Goal: Check status: Check status

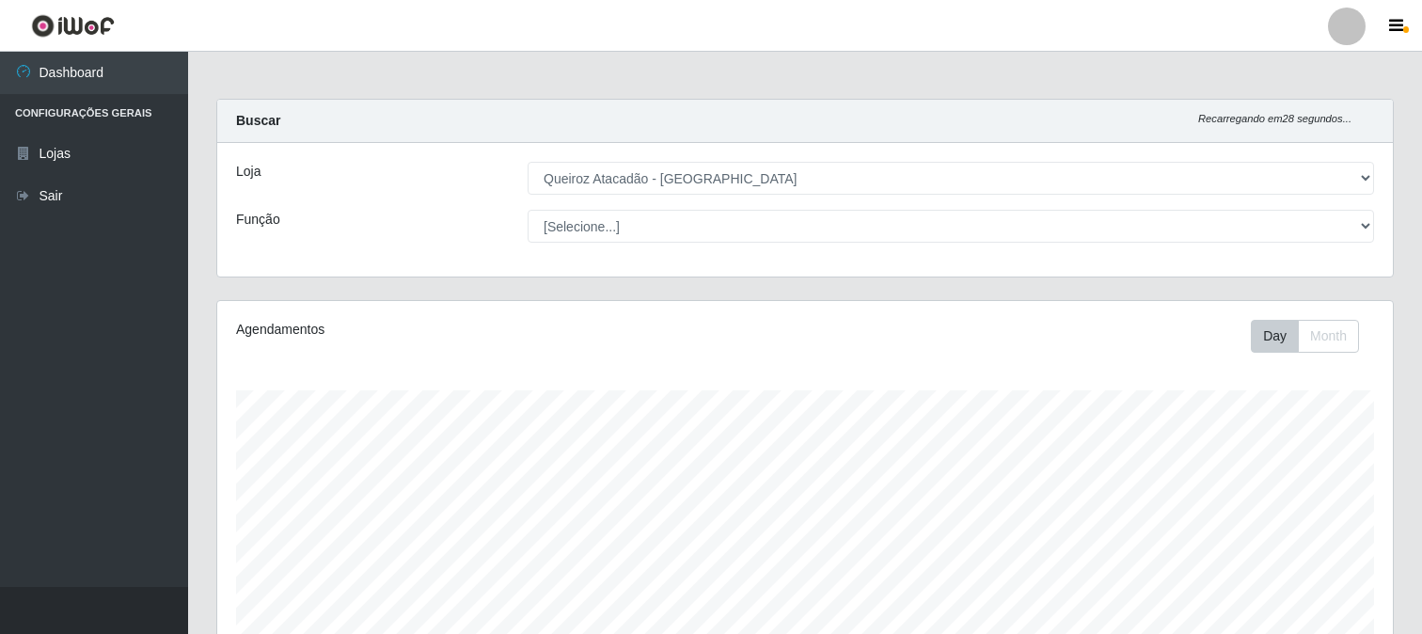
select select "464"
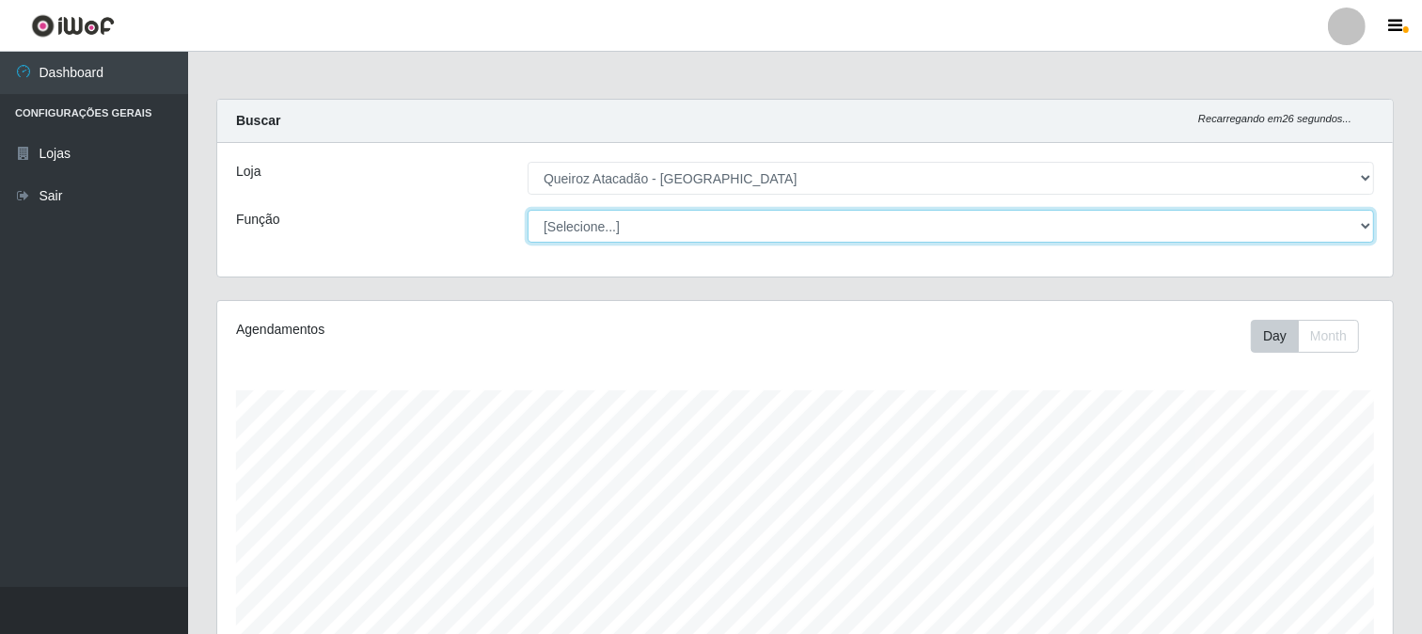
click at [1365, 224] on select "[Selecione...] Embalador Embalador + Embalador ++ Operador de Caixa Operador de…" at bounding box center [951, 226] width 846 height 33
click at [1339, 221] on select "[Selecione...] Embalador Embalador + Embalador ++ Operador de Caixa Operador de…" at bounding box center [951, 226] width 846 height 33
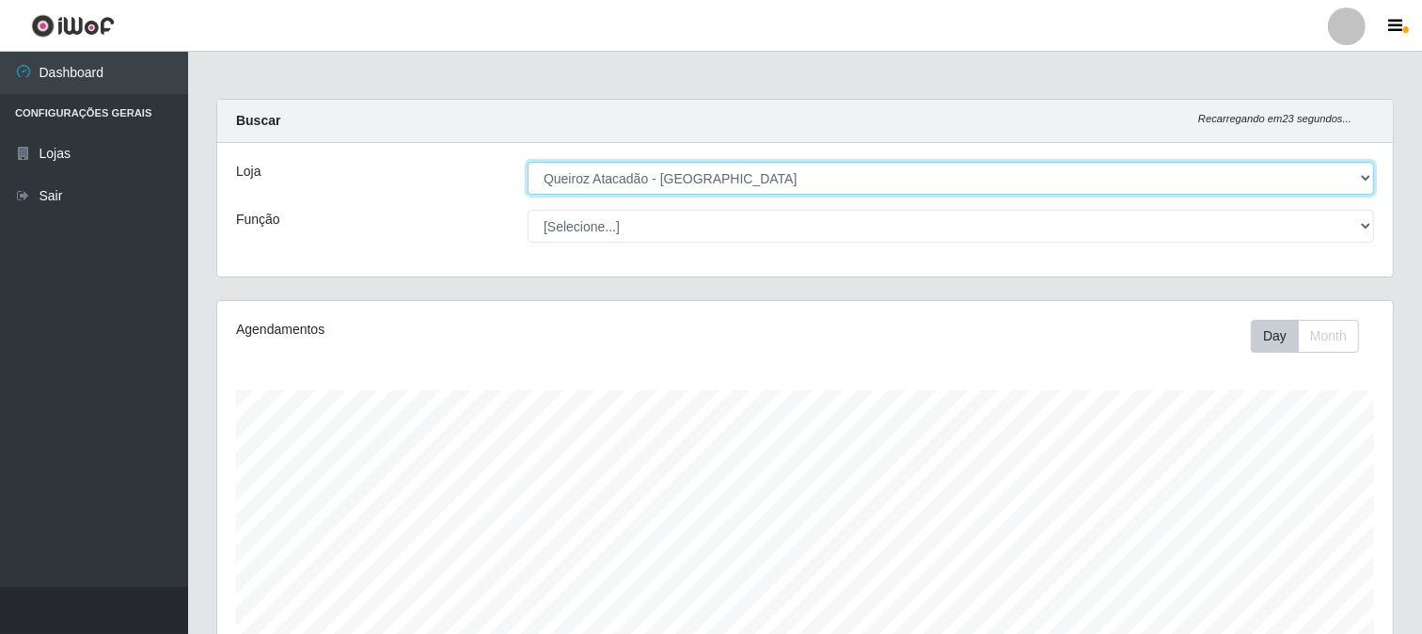
click at [1357, 171] on select "[Selecione...] Queiroz Atacadão - [GEOGRAPHIC_DATA]" at bounding box center [951, 178] width 846 height 33
click at [528, 162] on select "[Selecione...] Queiroz Atacadão - [GEOGRAPHIC_DATA]" at bounding box center [951, 178] width 846 height 33
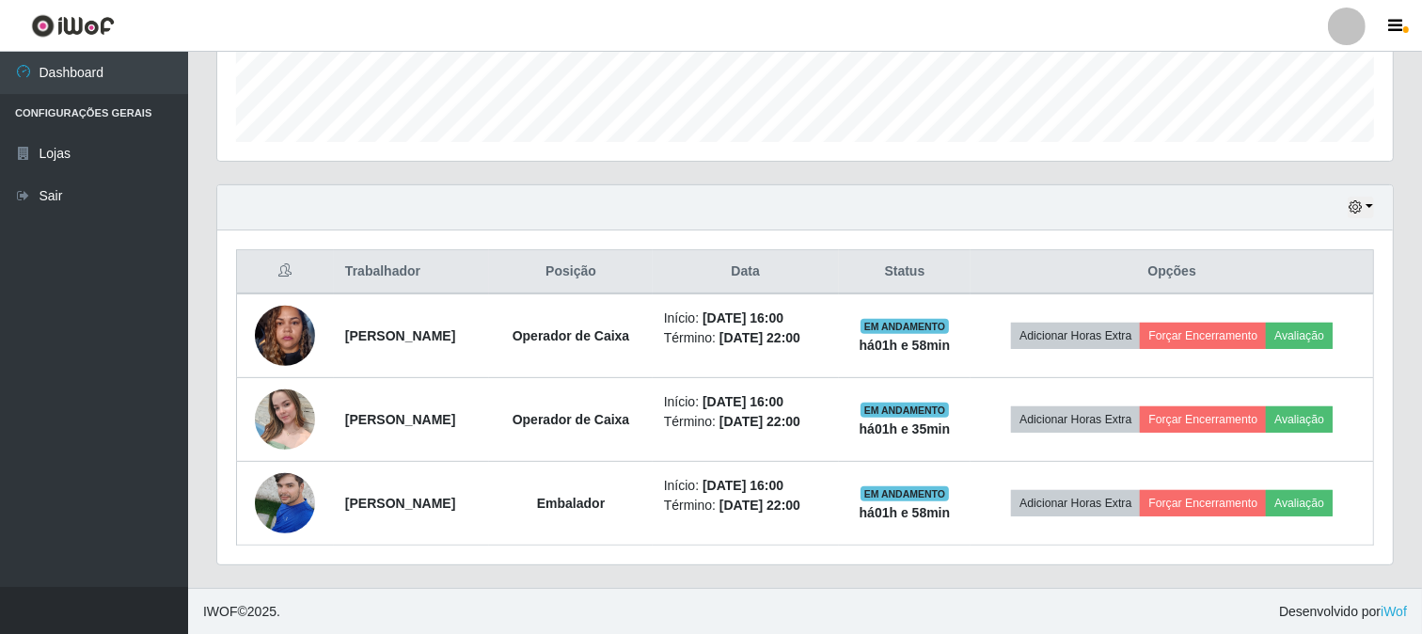
scroll to position [531, 0]
click at [1365, 202] on button "button" at bounding box center [1361, 207] width 26 height 22
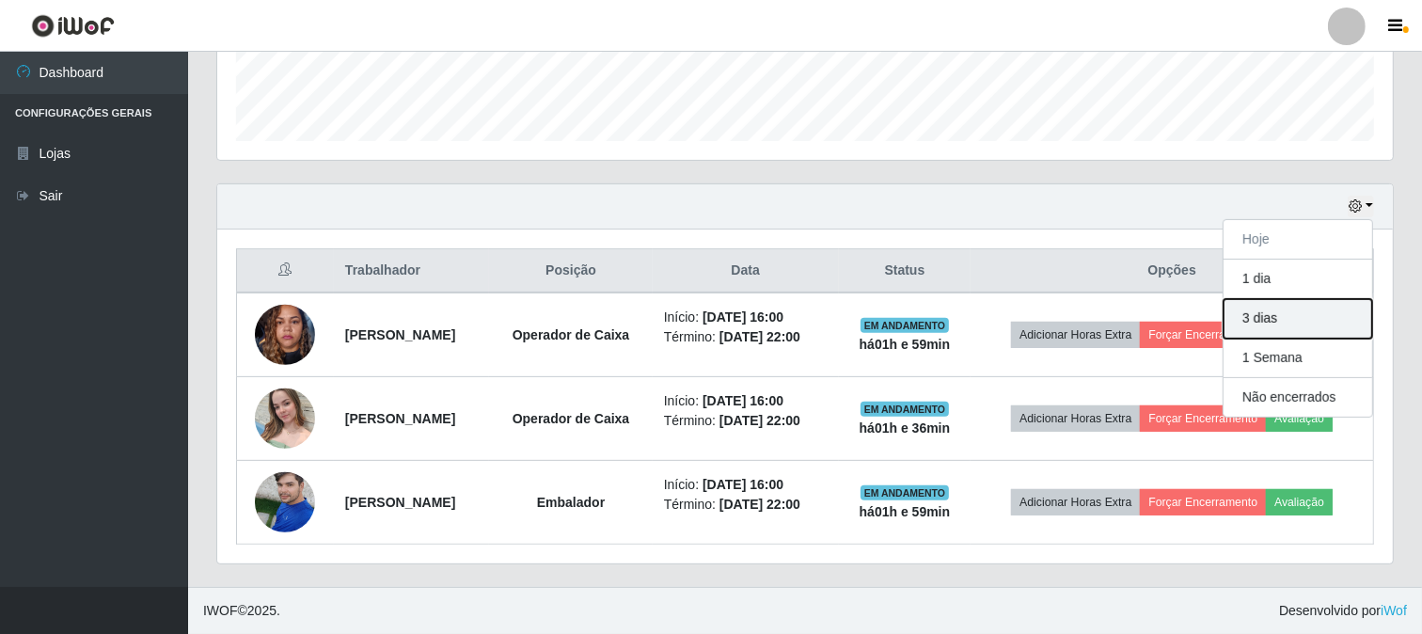
click at [1283, 323] on button "3 dias" at bounding box center [1297, 318] width 149 height 39
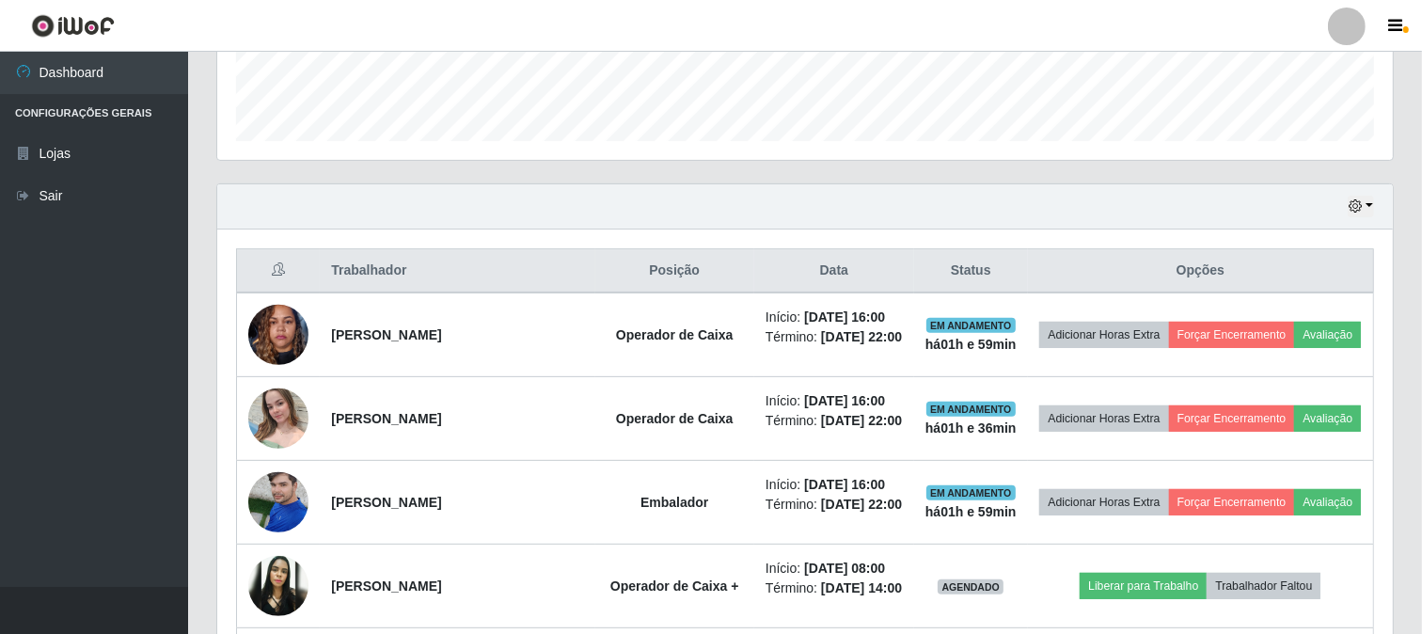
click at [822, 189] on div "Hoje 1 dia 3 dias 1 Semana Não encerrados" at bounding box center [804, 206] width 1175 height 45
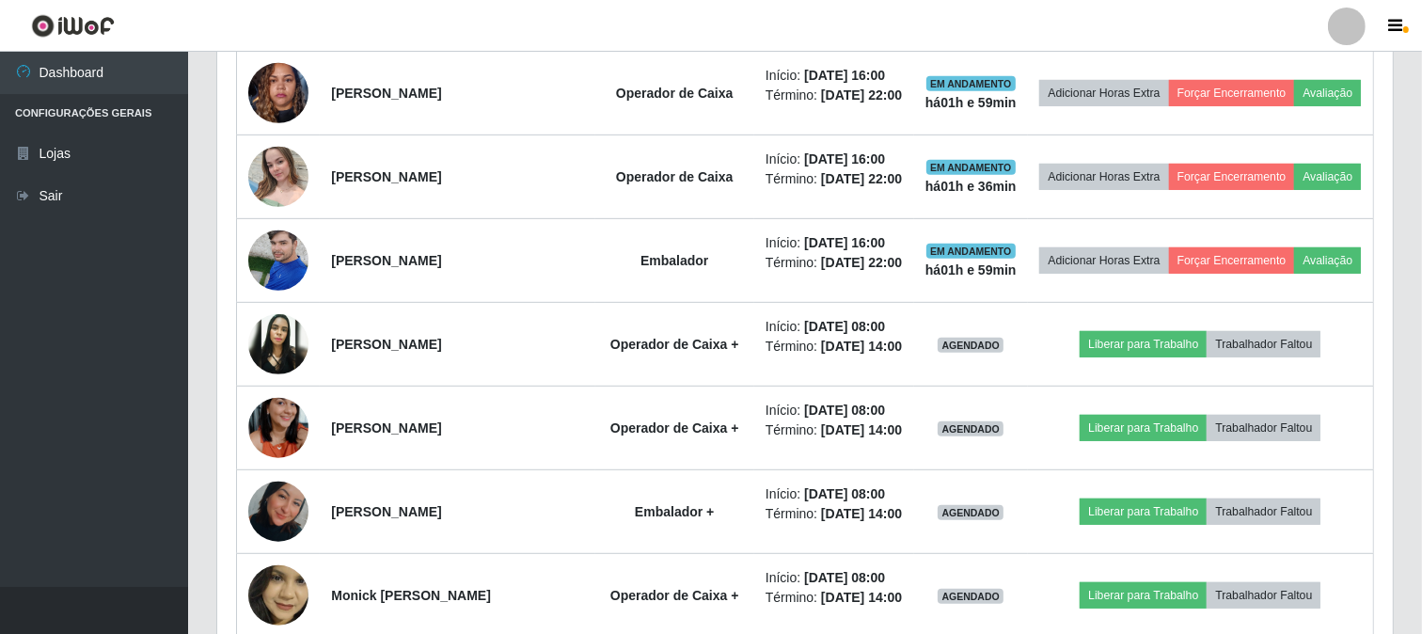
scroll to position [355, 0]
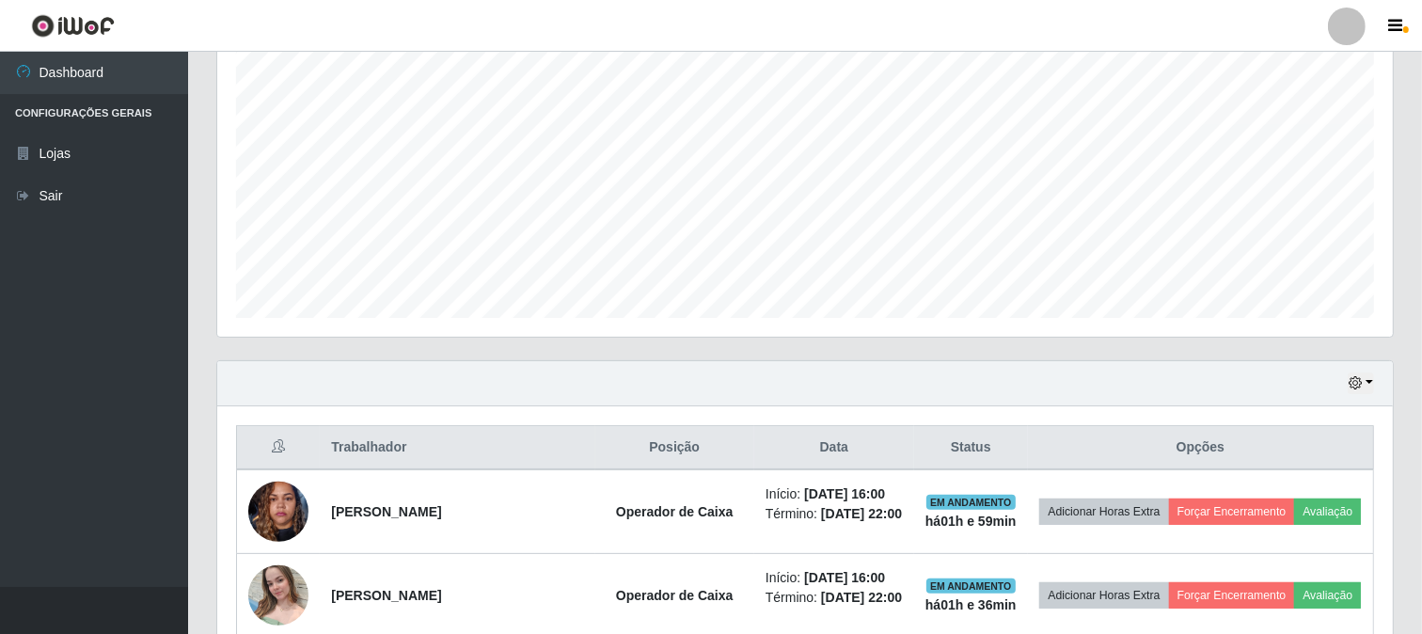
click at [1367, 371] on div "Hoje 1 dia 3 dias 1 Semana Não encerrados" at bounding box center [804, 383] width 1175 height 45
click at [1365, 382] on button "button" at bounding box center [1361, 383] width 26 height 22
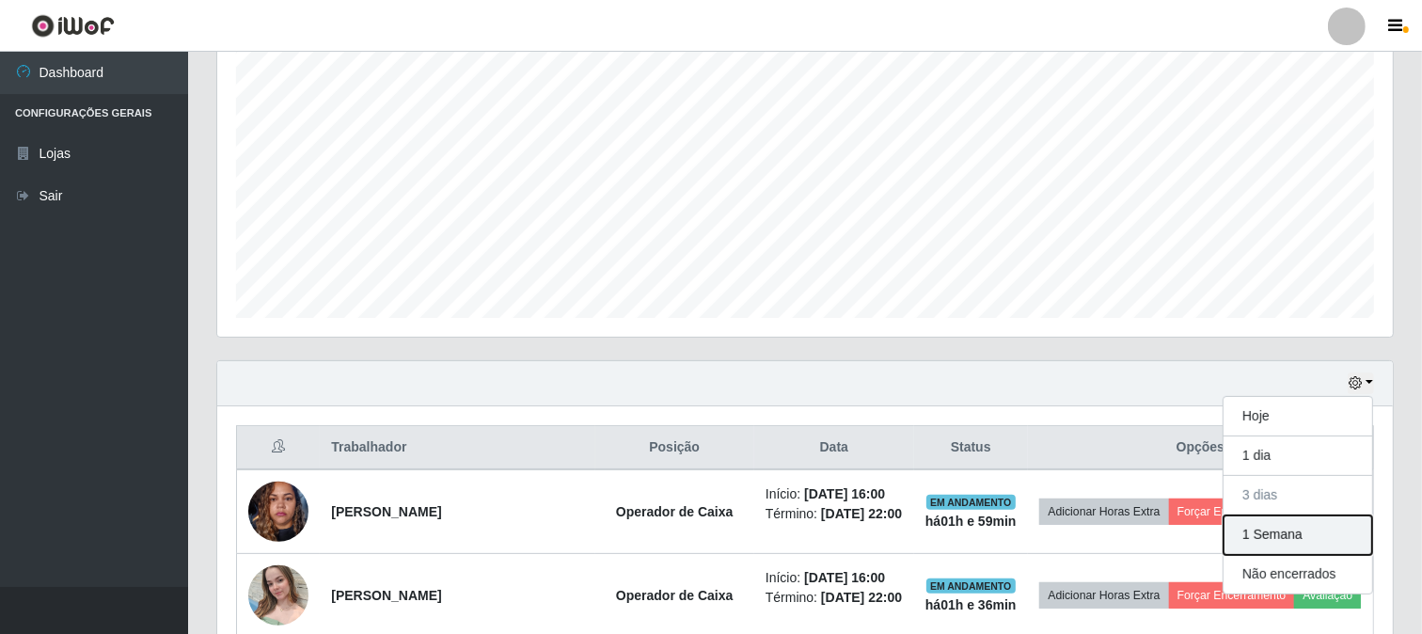
click at [1256, 538] on button "1 Semana" at bounding box center [1297, 534] width 149 height 39
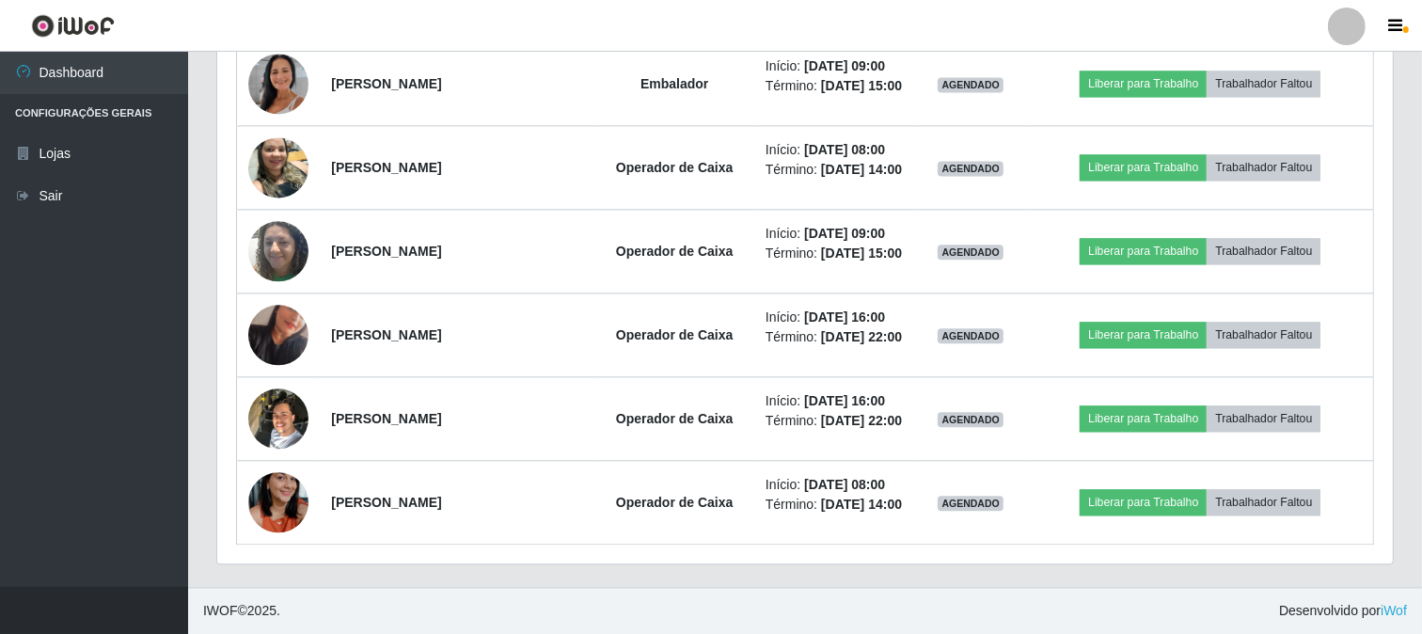
scroll to position [4390, 0]
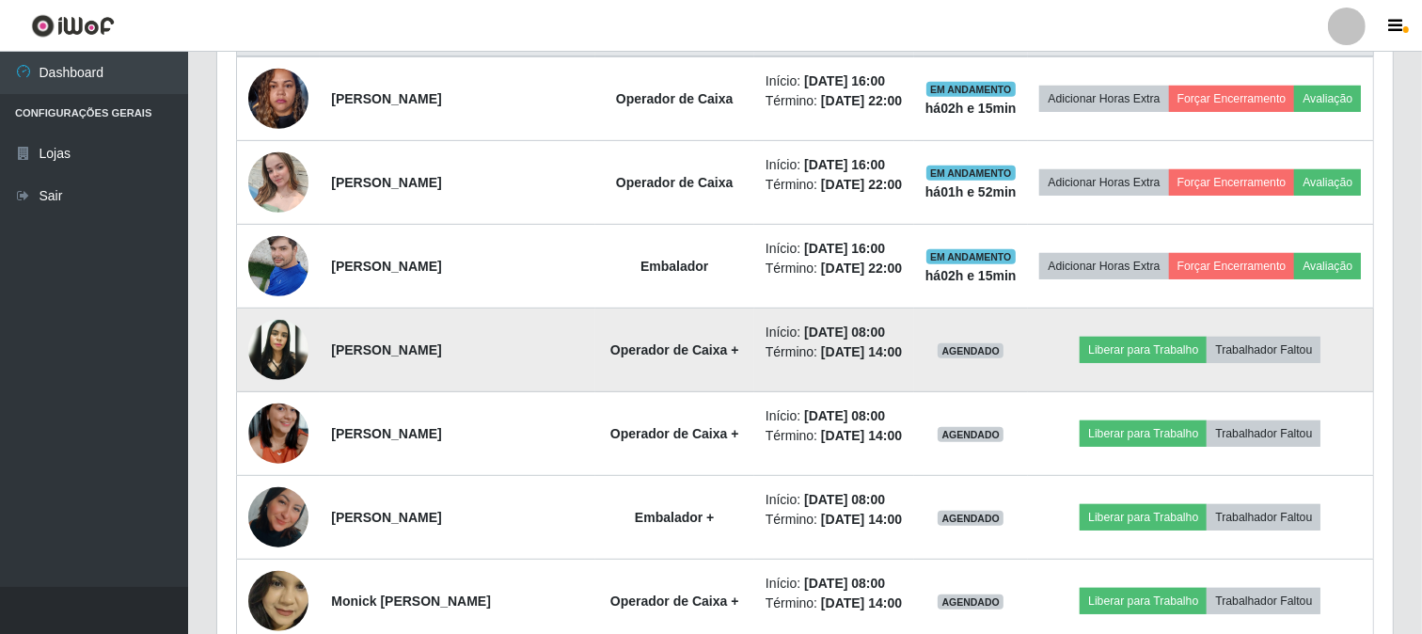
scroll to position [731, 0]
